Goal: Transaction & Acquisition: Obtain resource

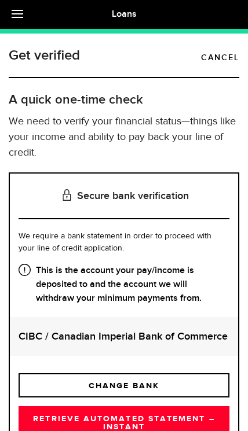
click at [217, 53] on link "Cancel" at bounding box center [220, 58] width 38 height 14
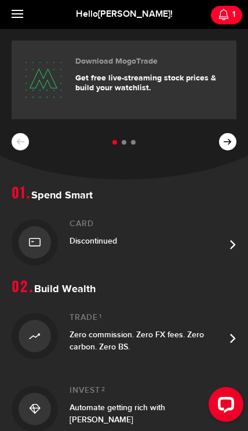
click at [230, 149] on button at bounding box center [227, 141] width 17 height 17
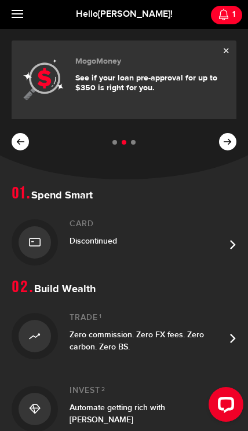
click at [207, 91] on p "See if your loan pre-approval for up to $350 is right for you." at bounding box center [151, 83] width 152 height 20
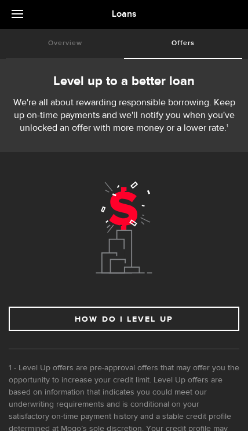
click at [13, 18] on link at bounding box center [20, 14] width 40 height 29
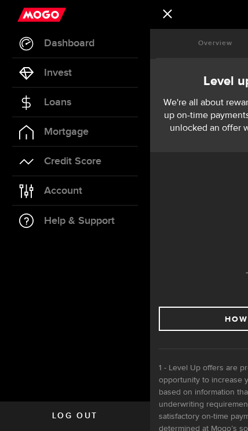
click at [129, 99] on link "Loans" at bounding box center [75, 102] width 150 height 29
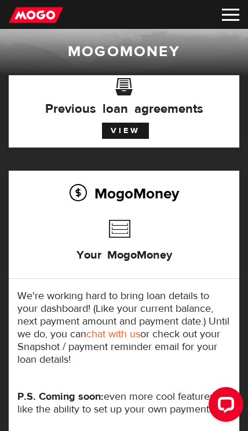
click at [135, 127] on link "View" at bounding box center [125, 131] width 47 height 16
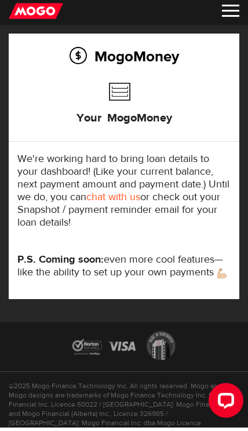
scroll to position [133, 0]
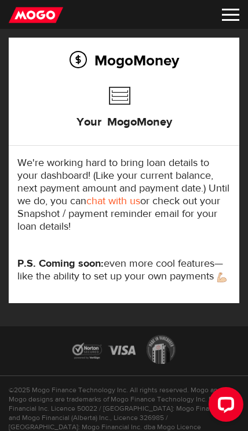
click at [137, 199] on link "chat with us" at bounding box center [113, 200] width 54 height 13
